Goal: Task Accomplishment & Management: Complete application form

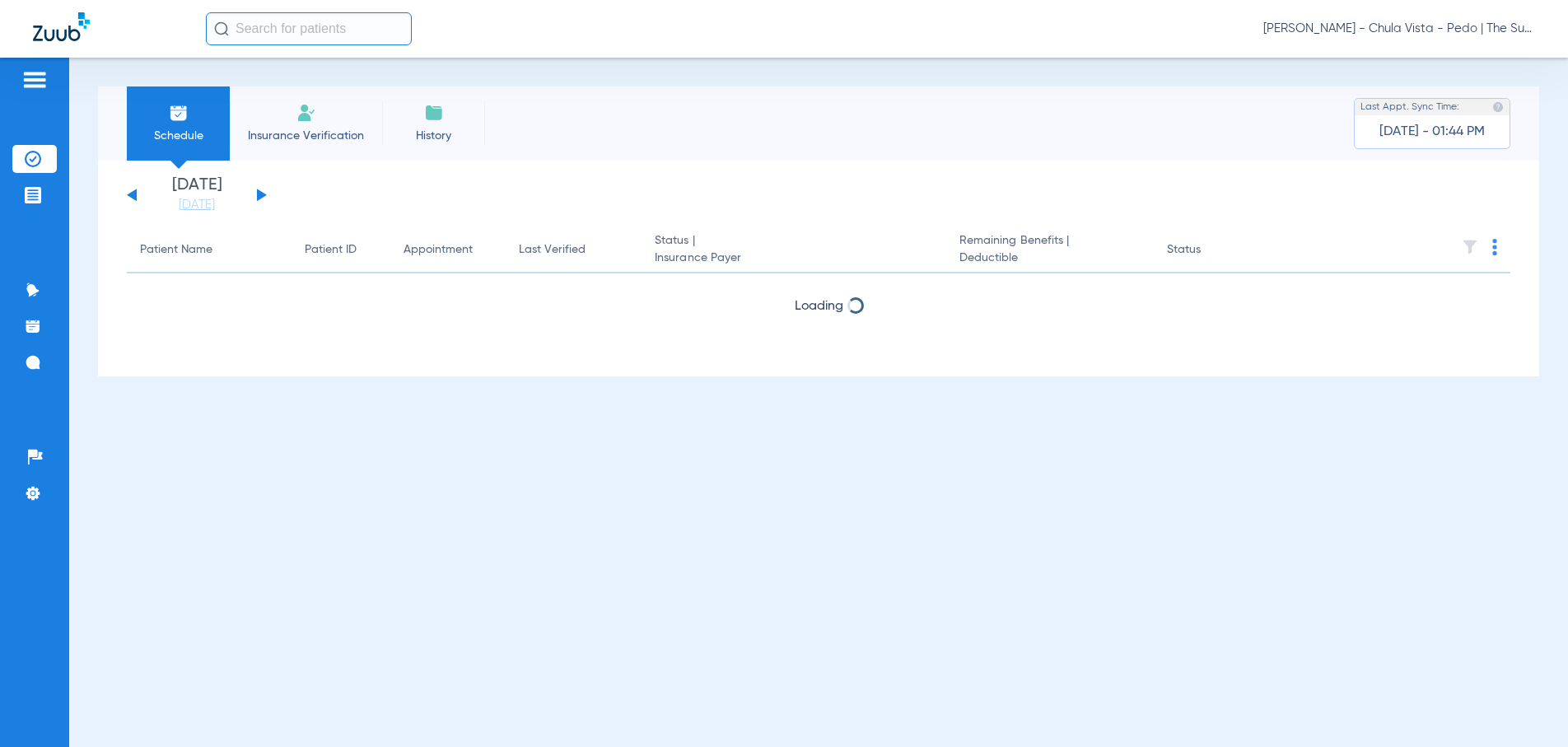
click at [237, 115] on li "Insurance Verification" at bounding box center [306, 123] width 152 height 74
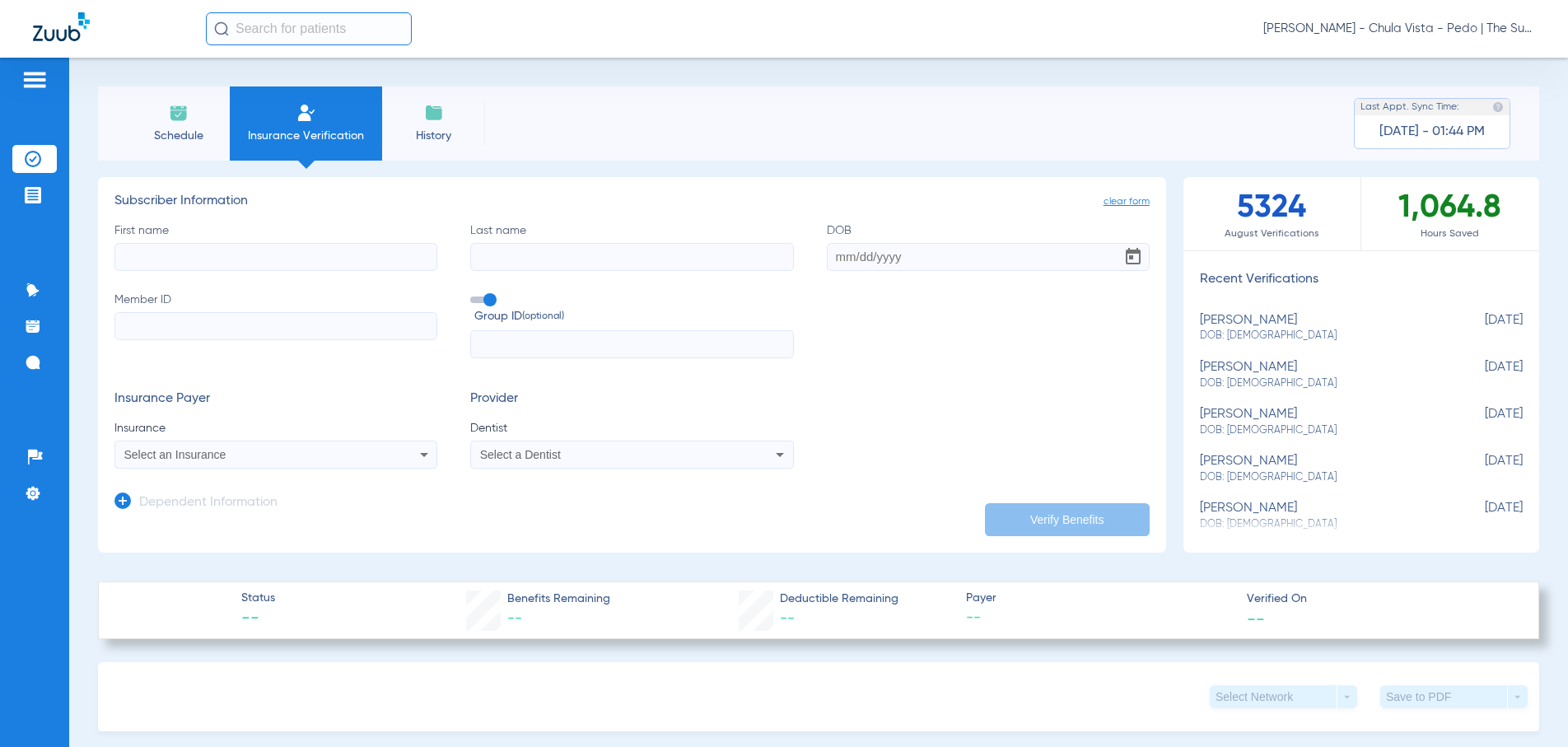
click at [215, 258] on input "First name" at bounding box center [275, 257] width 323 height 28
type input "[PERSON_NAME]"
click at [831, 256] on input "DOB Required" at bounding box center [988, 257] width 323 height 28
click at [844, 253] on input "03131997" at bounding box center [988, 257] width 323 height 28
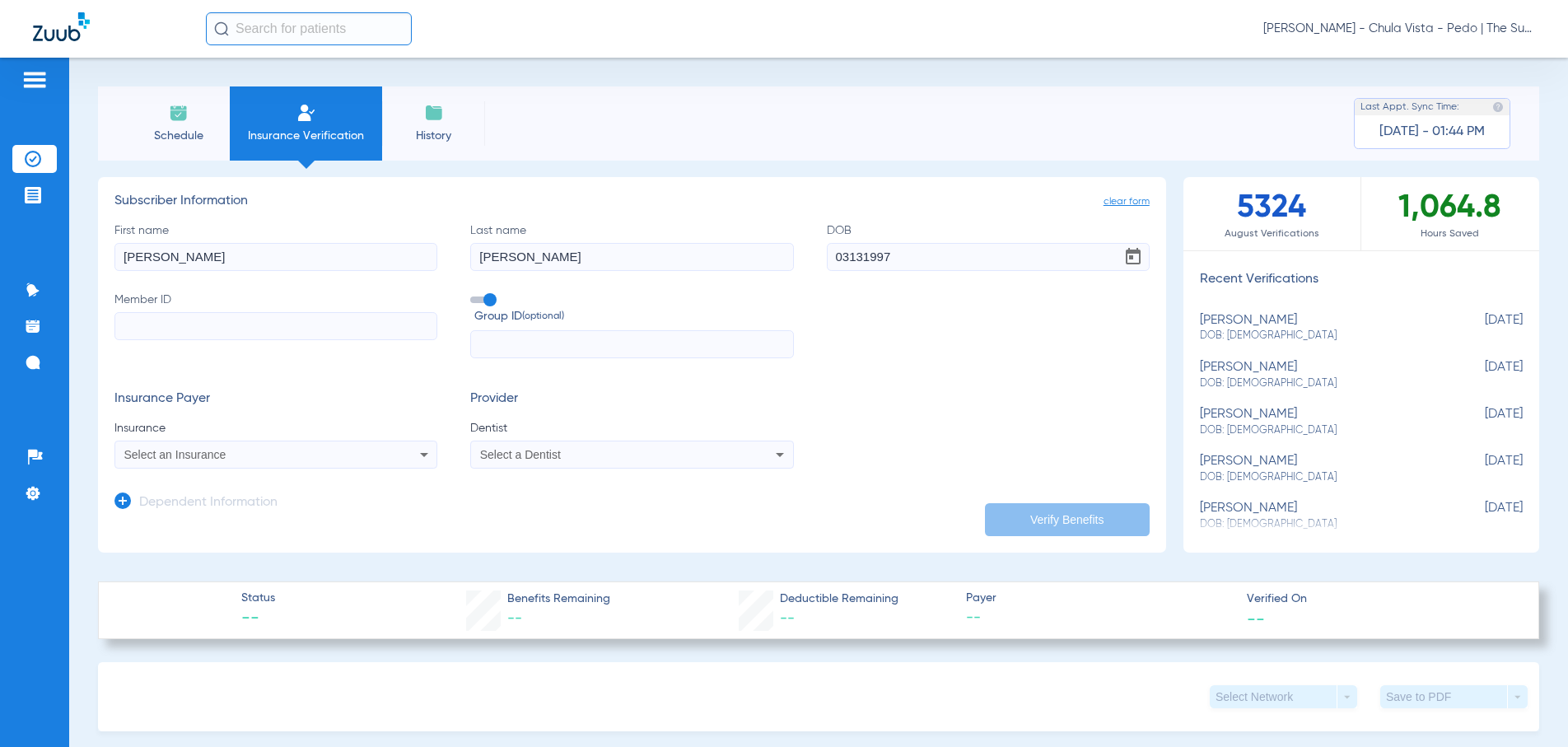
type input "[DATE]"
click at [324, 332] on input "Member ID" at bounding box center [275, 327] width 323 height 28
type input "609969107"
click at [355, 451] on div "Select an Insurance" at bounding box center [246, 455] width 243 height 11
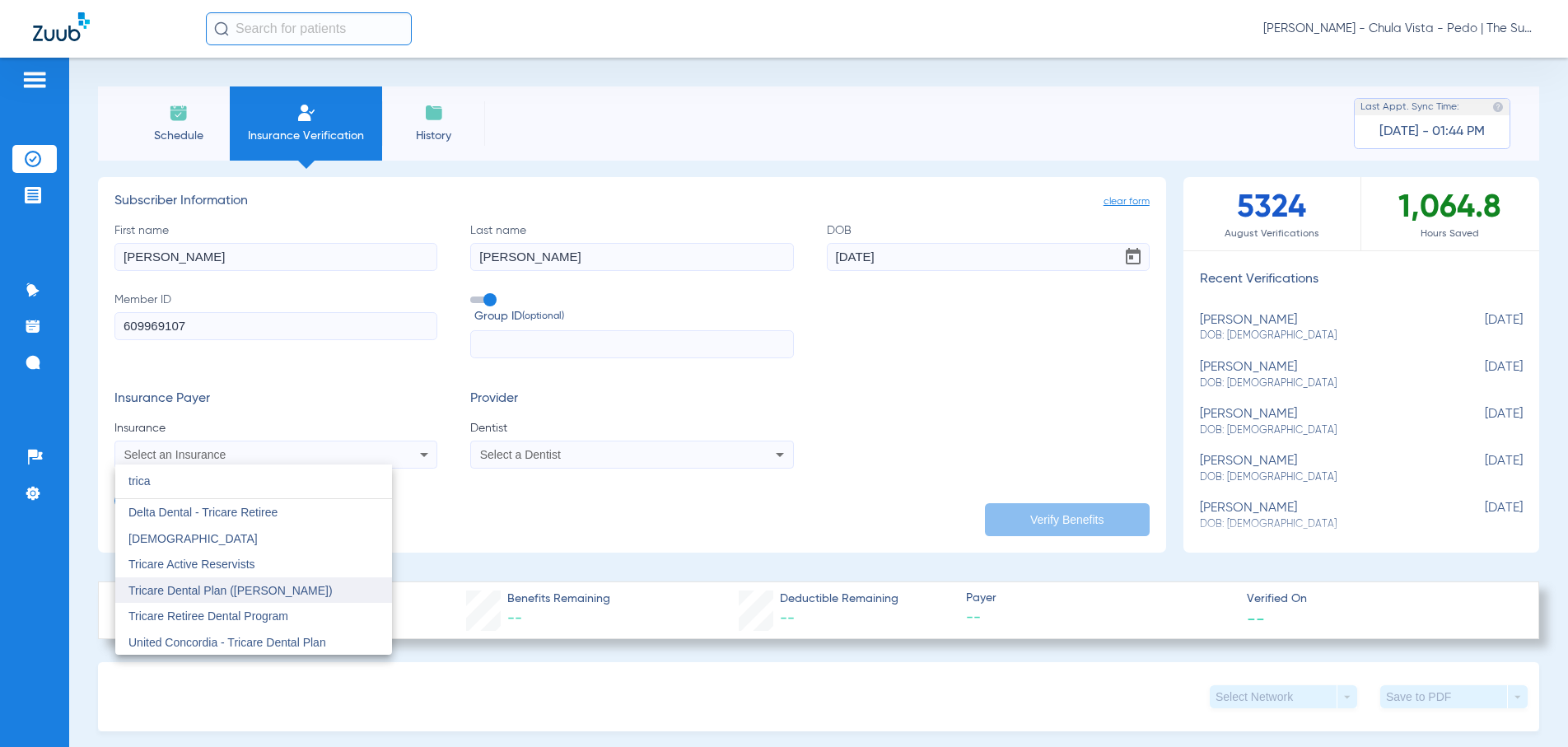
type input "trica"
click at [230, 589] on span "Tricare Dental Plan ([PERSON_NAME])" at bounding box center [230, 591] width 204 height 13
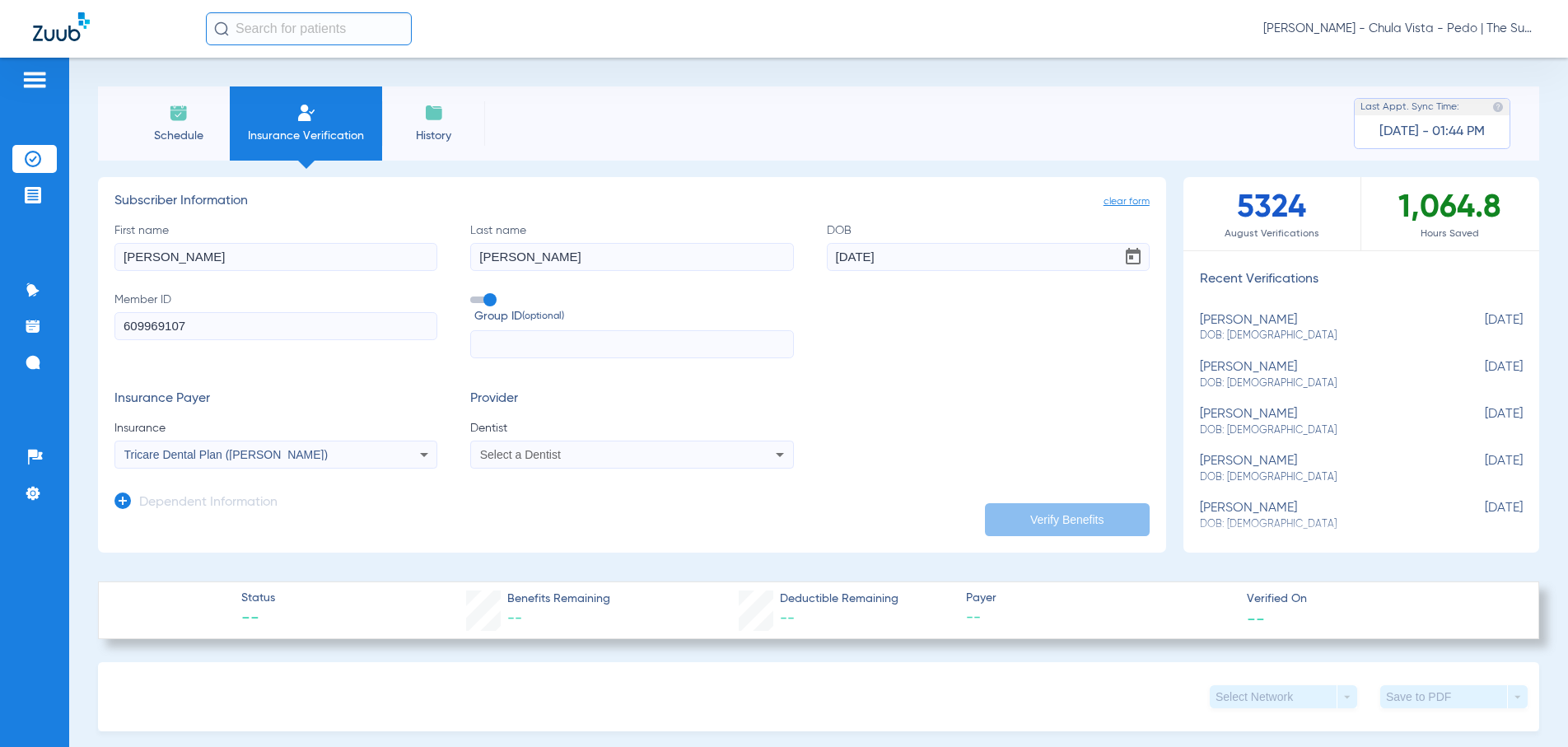
click at [133, 496] on div "Dependent Information" at bounding box center [196, 506] width 163 height 35
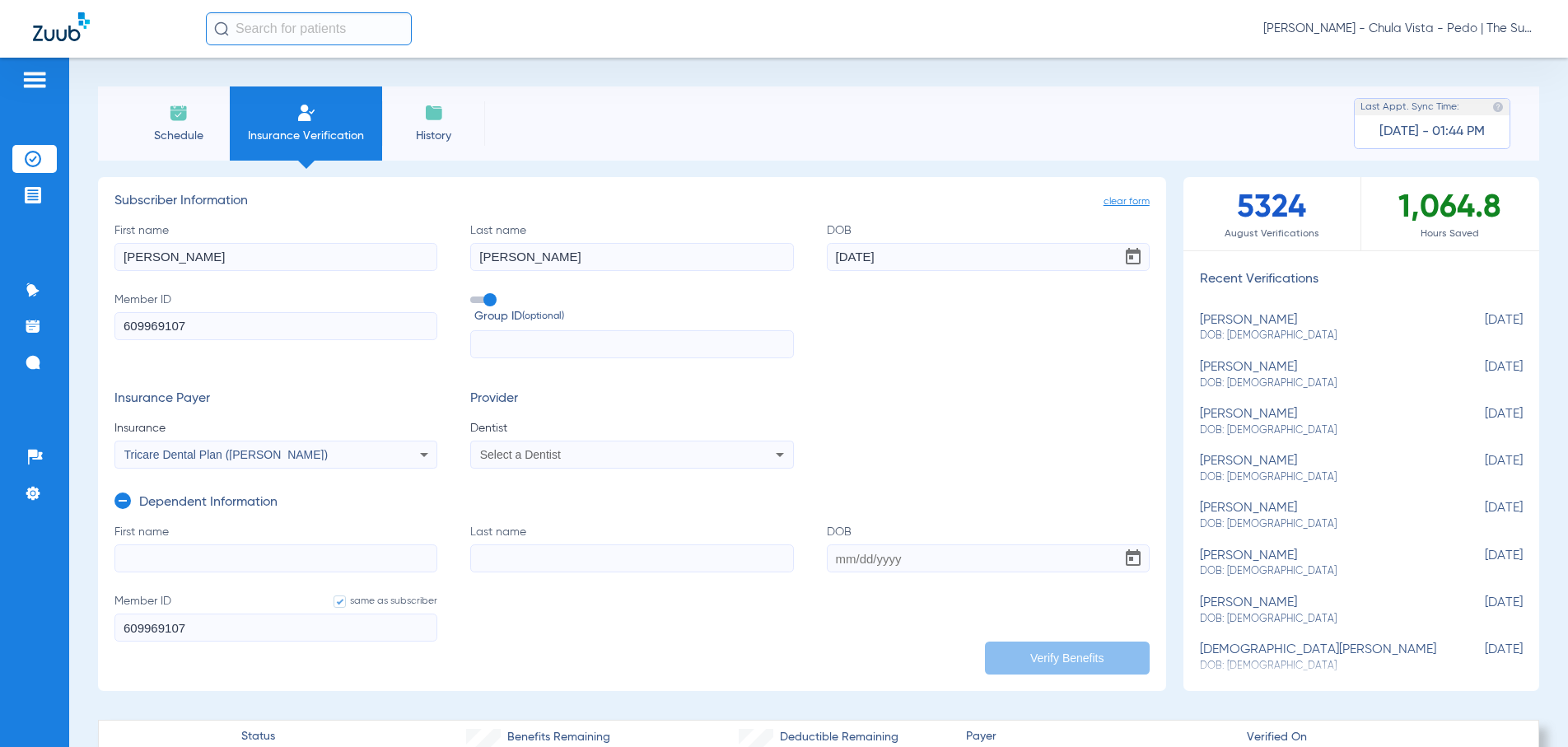
click at [184, 548] on input "First name" at bounding box center [275, 559] width 323 height 28
type input "[PERSON_NAME]"
click at [836, 564] on input "DOB Required" at bounding box center [988, 559] width 323 height 28
type input "[DATE]"
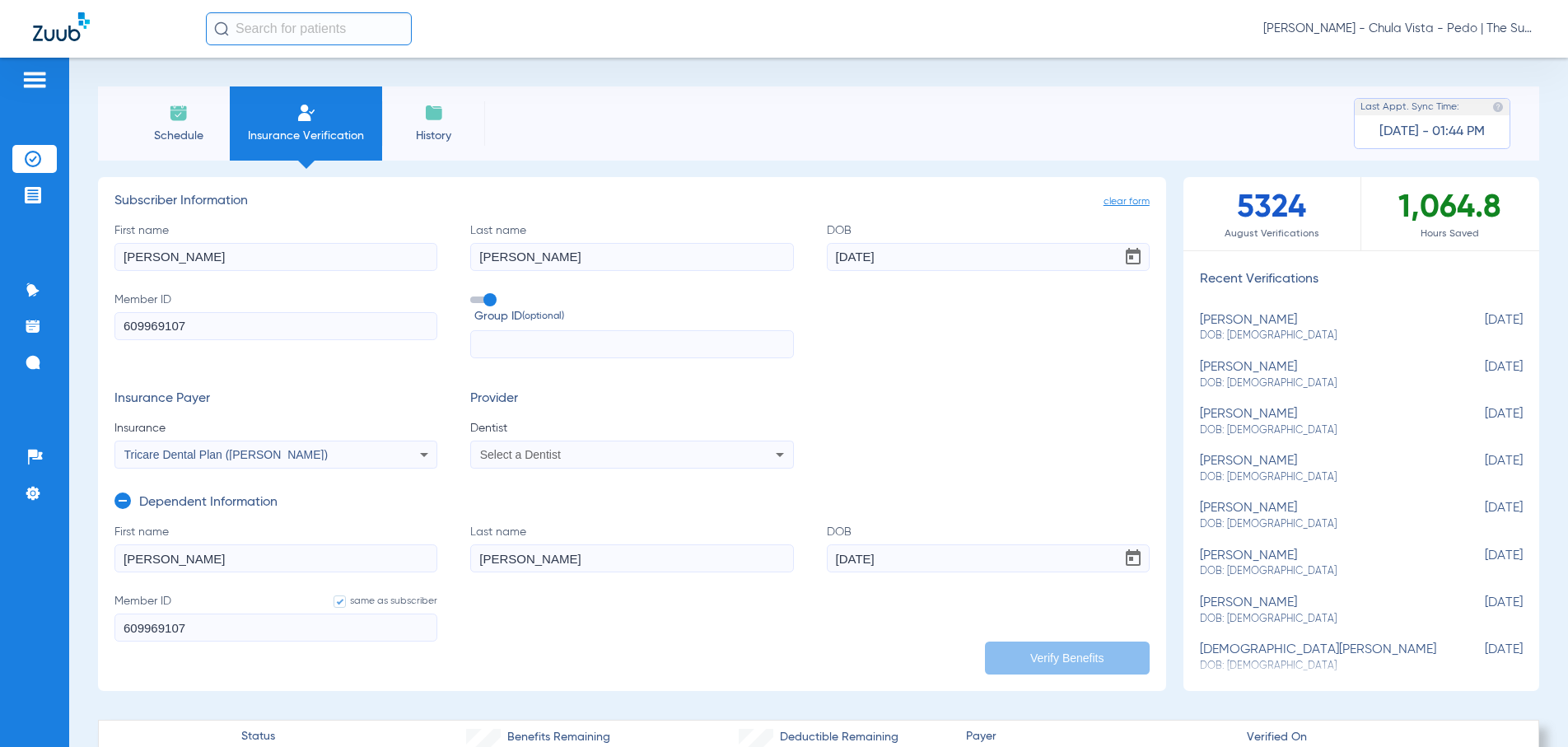
click at [773, 553] on input "[PERSON_NAME]" at bounding box center [632, 559] width 323 height 28
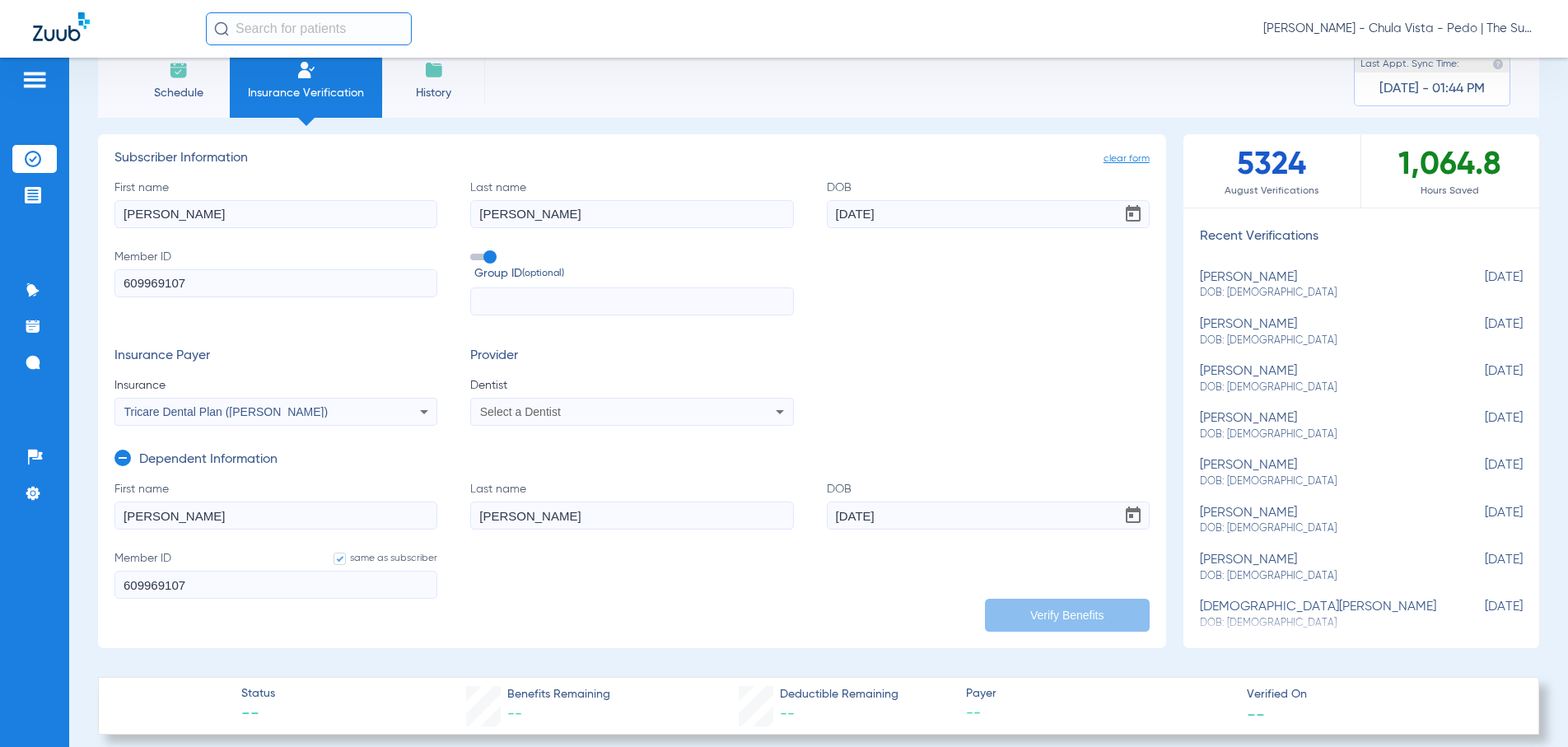
scroll to position [82, 0]
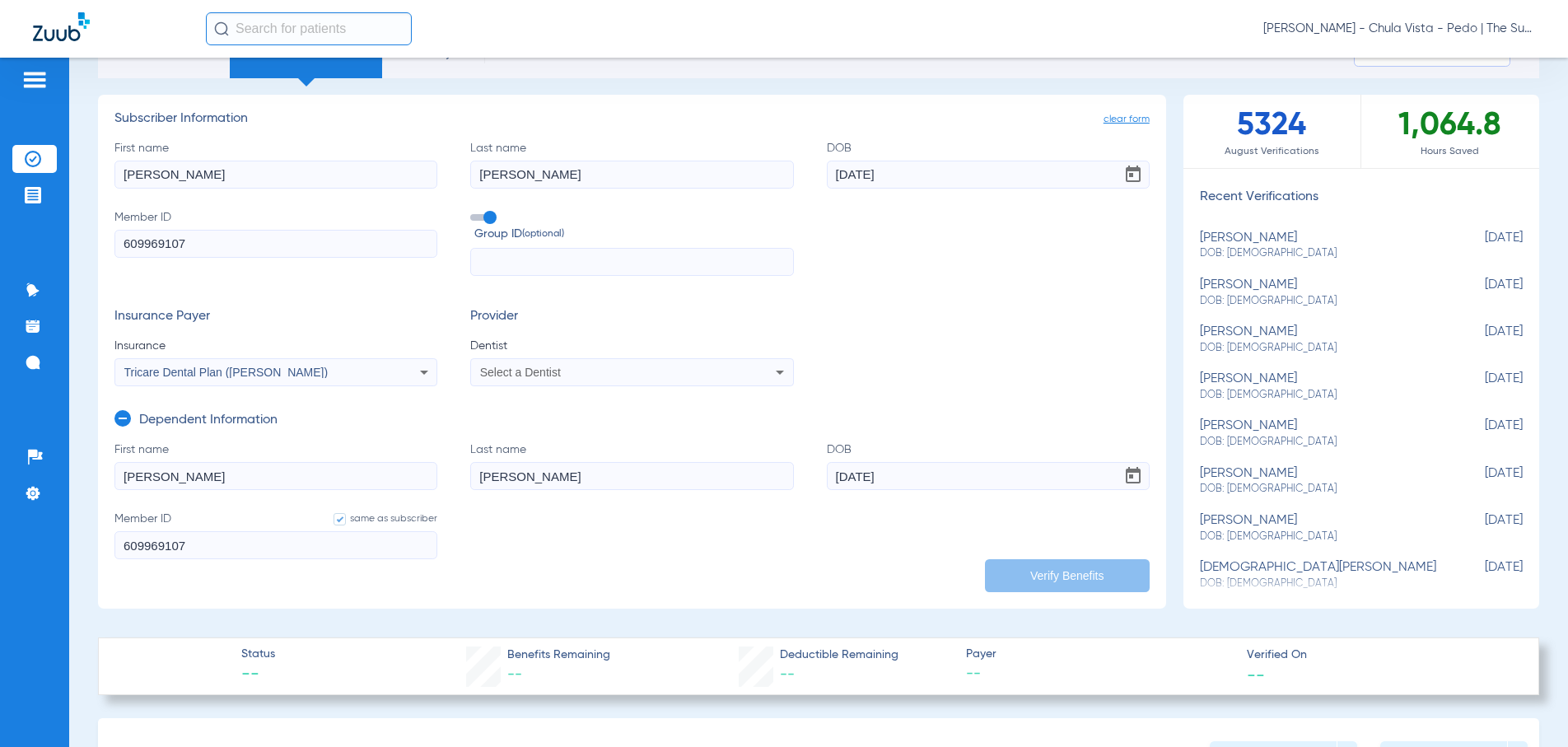
click at [340, 513] on span at bounding box center [340, 519] width 12 height 12
click at [337, 520] on input "same as subscriber" at bounding box center [337, 520] width 0 height 0
click at [526, 374] on span "Select a Dentist" at bounding box center [520, 373] width 80 height 13
type input "won"
click at [581, 430] on span "[PERSON_NAME] 1962987602" at bounding box center [562, 430] width 161 height 11
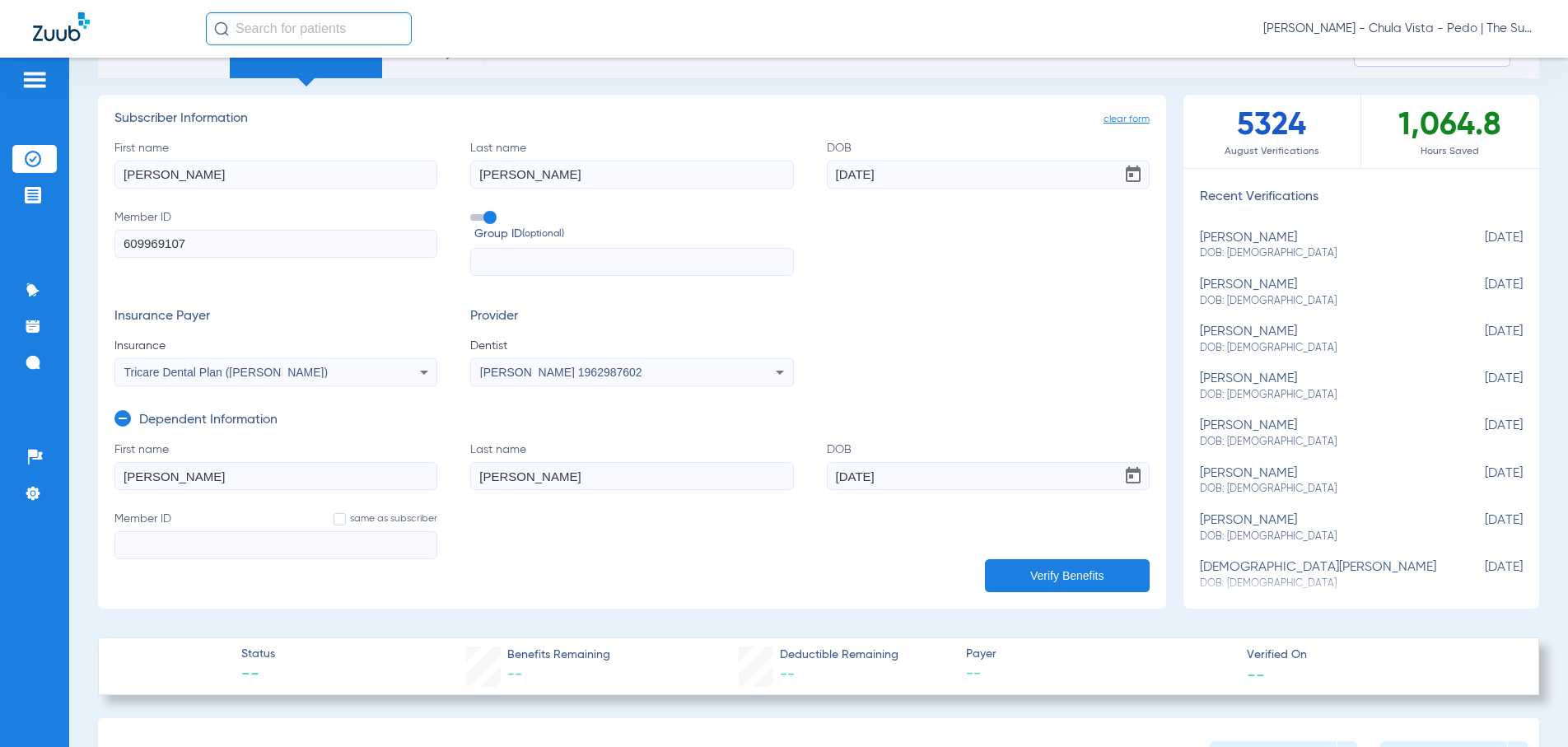
click at [1038, 578] on button "Verify Benefits" at bounding box center [1067, 576] width 165 height 33
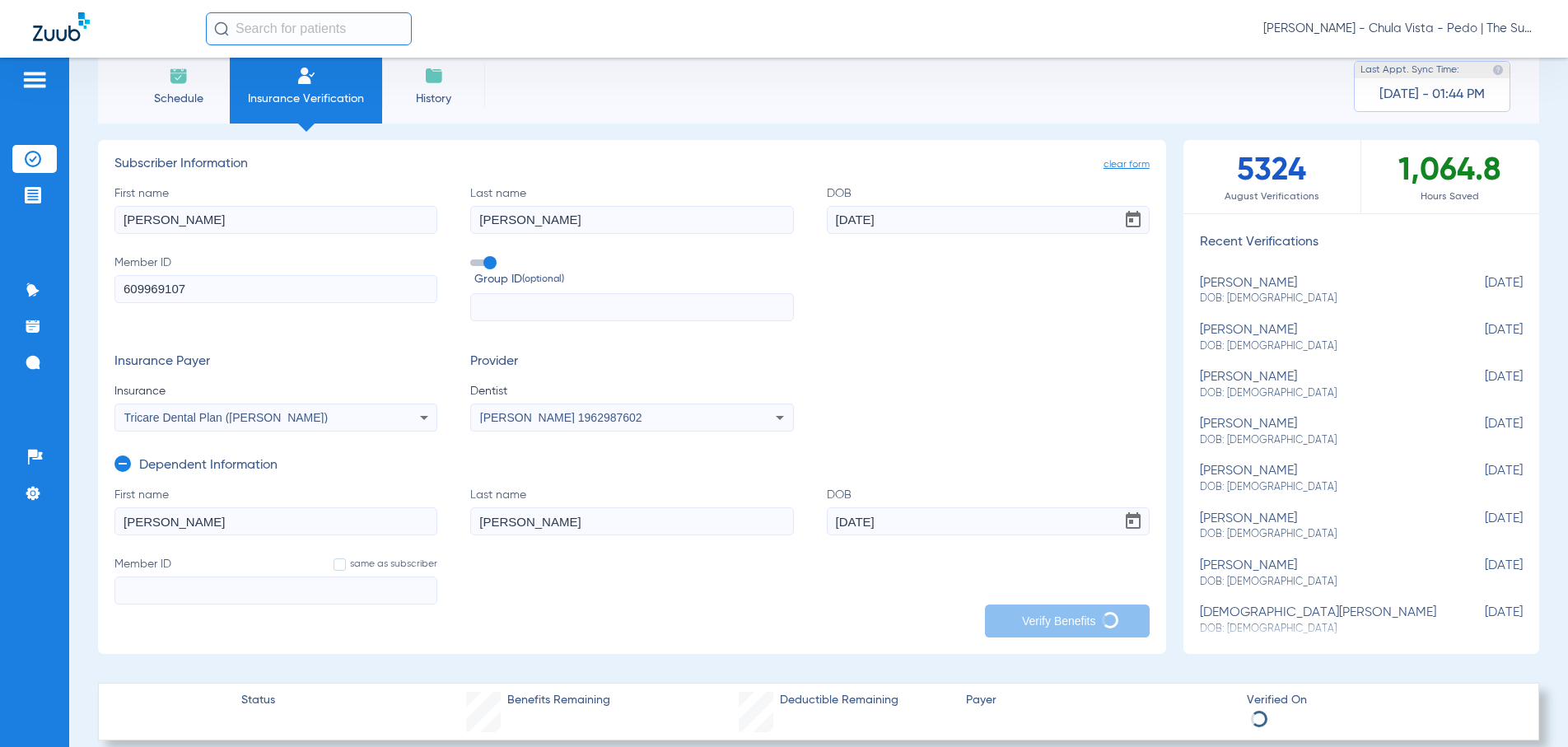
scroll to position [0, 0]
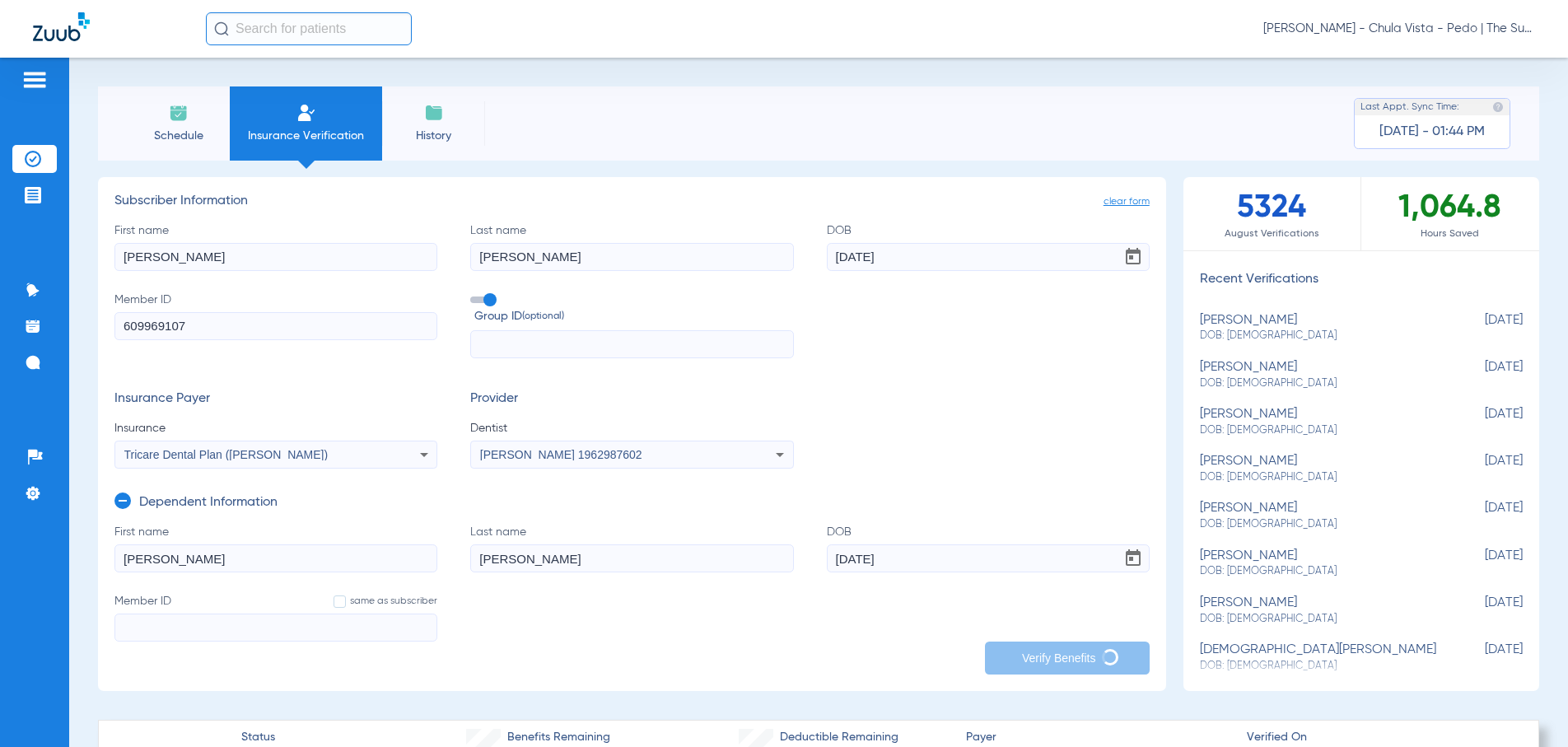
type input "609969107"
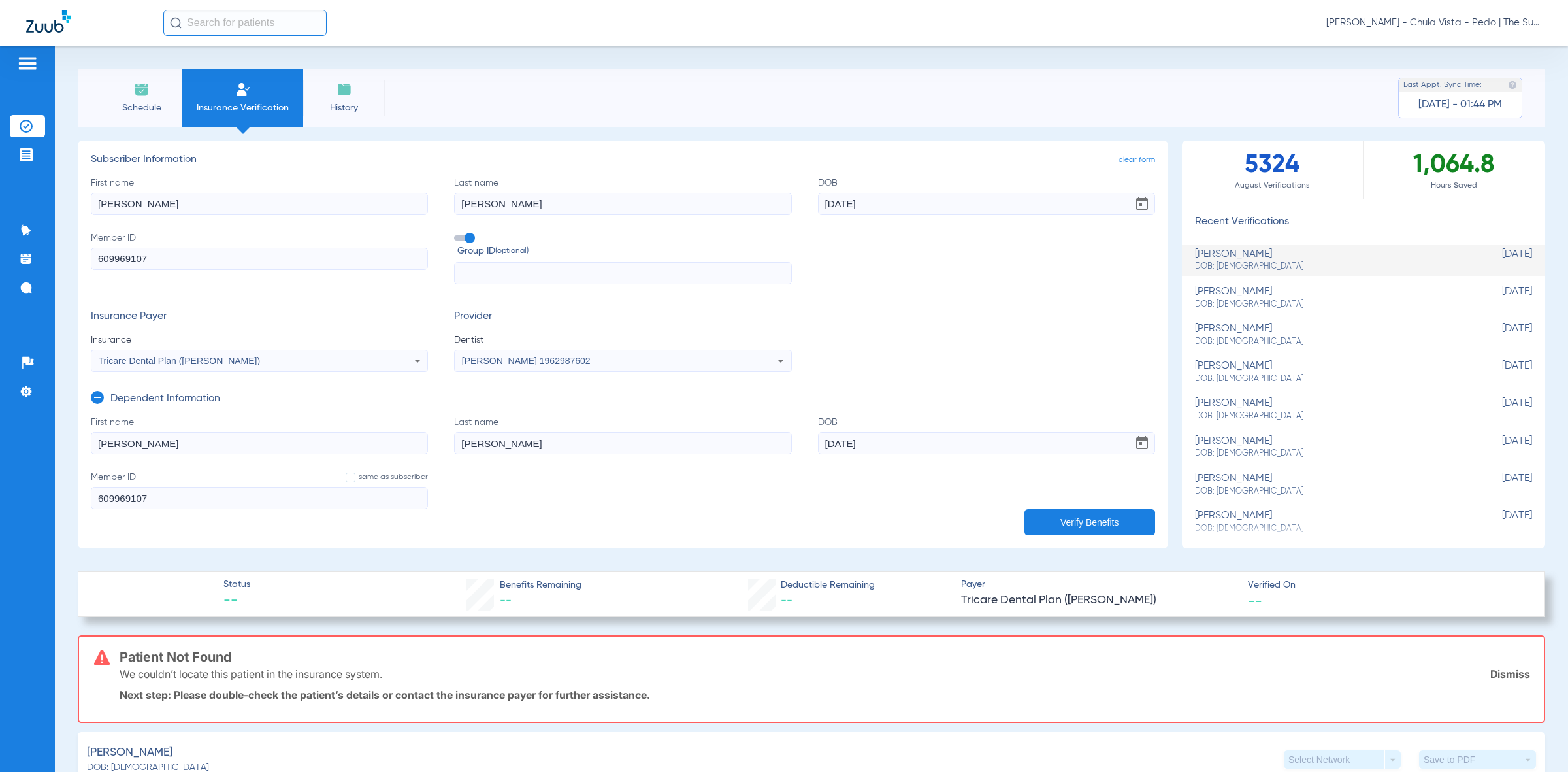
drag, startPoint x: 1243, startPoint y: 0, endPoint x: 860, endPoint y: 99, distance: 395.6
click at [860, 99] on div "Schedule Insurance Verification History Last Appt. Sync Time: [DATE] - 01:44 PM" at bounding box center [811, 97] width 1467 height 59
